Goal: Obtain resource: Download file/media

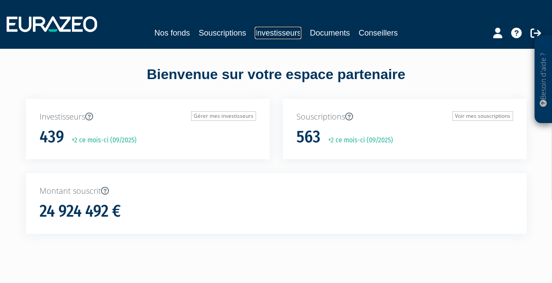
click at [271, 34] on link "Investisseurs" at bounding box center [278, 33] width 46 height 12
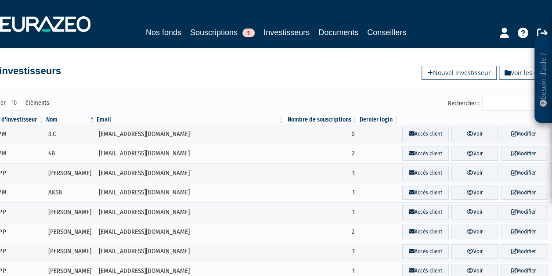
click at [502, 104] on input "Rechercher :" at bounding box center [523, 103] width 83 height 15
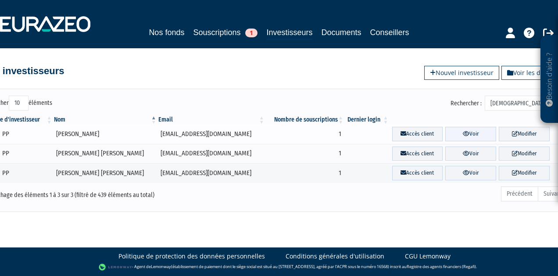
type input "stoia"
click at [462, 132] on link "Voir" at bounding box center [471, 134] width 51 height 14
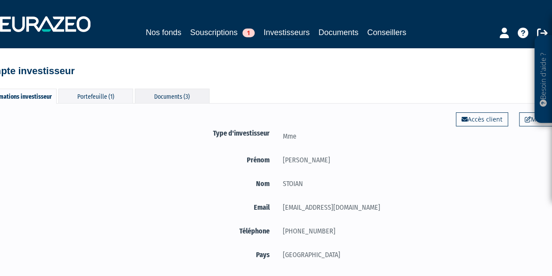
click at [172, 90] on div "Documents (3)" at bounding box center [172, 96] width 75 height 14
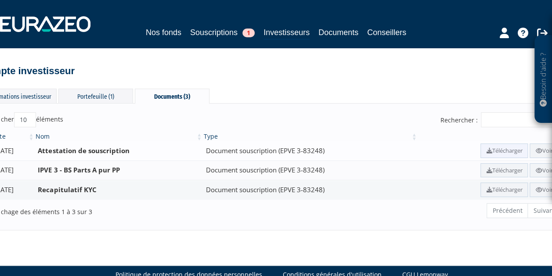
click at [494, 150] on link "Télécharger" at bounding box center [503, 151] width 47 height 14
click at [497, 169] on link "Télécharger" at bounding box center [503, 170] width 47 height 14
